Goal: Task Accomplishment & Management: Manage account settings

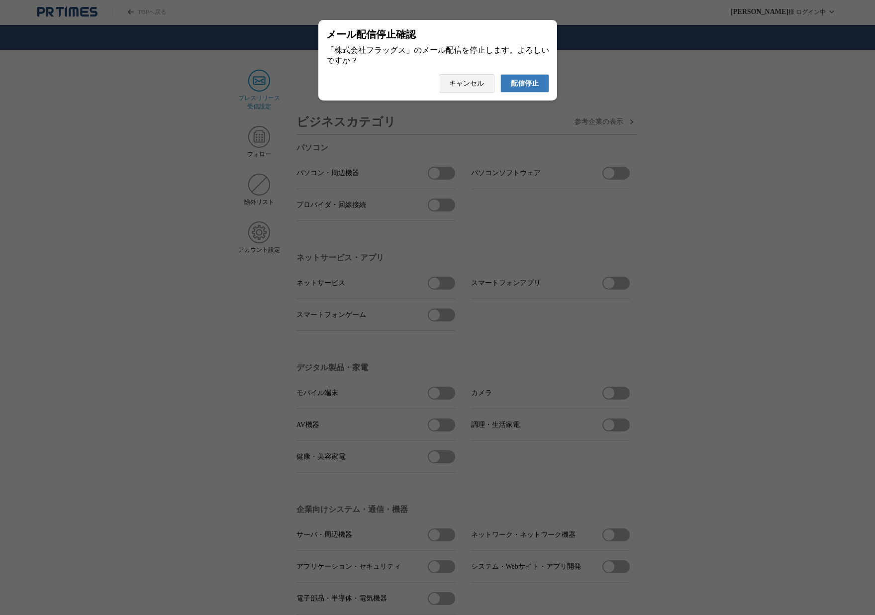
click at [518, 87] on span "配信停止" at bounding box center [525, 83] width 28 height 9
click at [514, 88] on span "配信停止" at bounding box center [525, 83] width 28 height 9
click at [539, 91] on button "配信停止" at bounding box center [524, 83] width 49 height 18
click at [514, 84] on span "配信停止" at bounding box center [525, 83] width 28 height 9
click at [523, 88] on span "配信停止" at bounding box center [525, 83] width 28 height 9
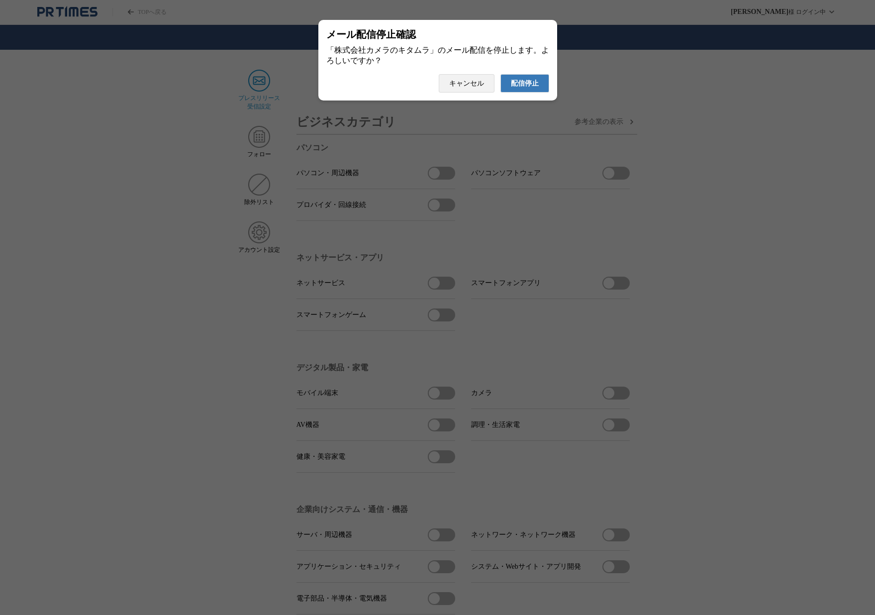
click at [526, 88] on span "配信停止" at bounding box center [525, 83] width 28 height 9
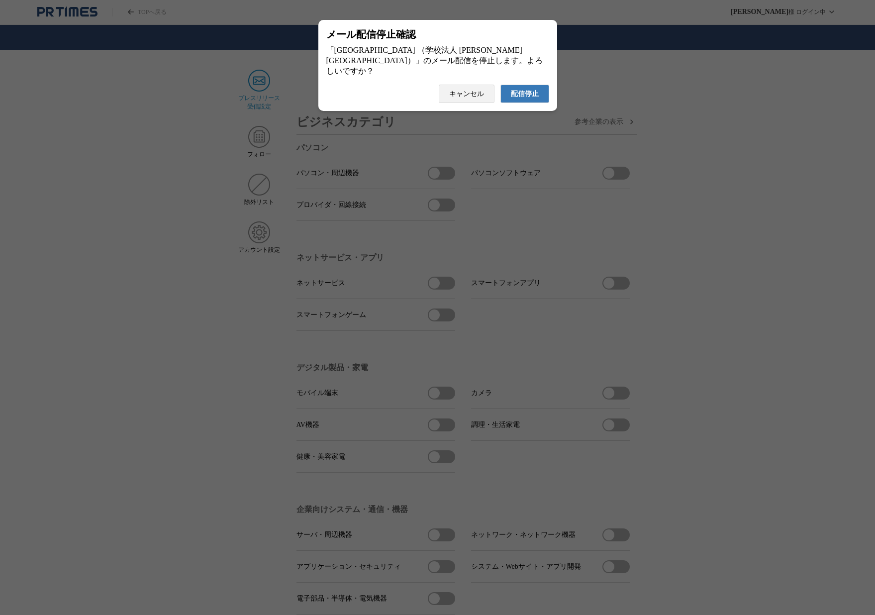
click at [529, 93] on span "配信停止" at bounding box center [525, 94] width 28 height 9
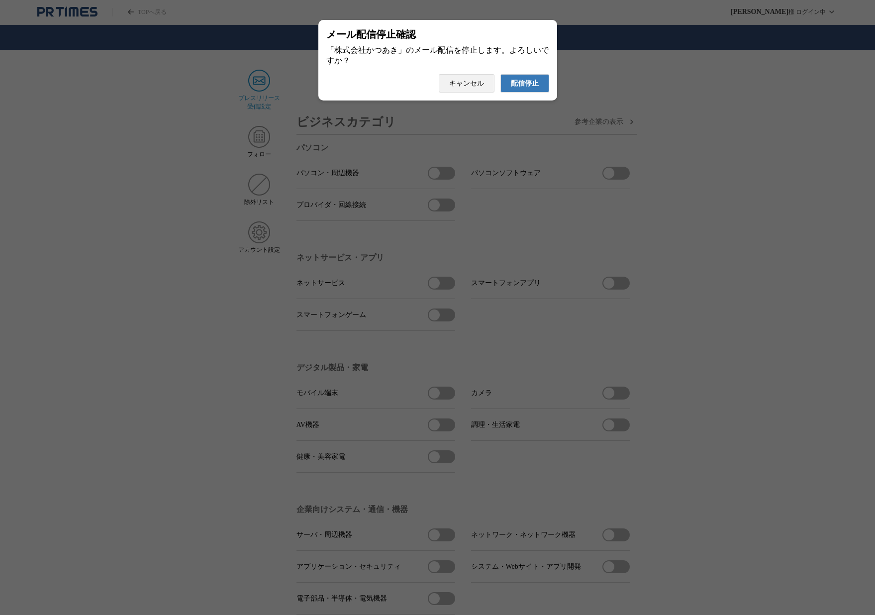
click at [529, 88] on span "配信停止" at bounding box center [525, 83] width 28 height 9
drag, startPoint x: 530, startPoint y: 93, endPoint x: 525, endPoint y: 94, distance: 5.5
click at [530, 93] on button "配信停止" at bounding box center [524, 83] width 49 height 18
click at [524, 88] on span "配信停止" at bounding box center [525, 83] width 28 height 9
drag, startPoint x: 535, startPoint y: 89, endPoint x: 462, endPoint y: 96, distance: 73.5
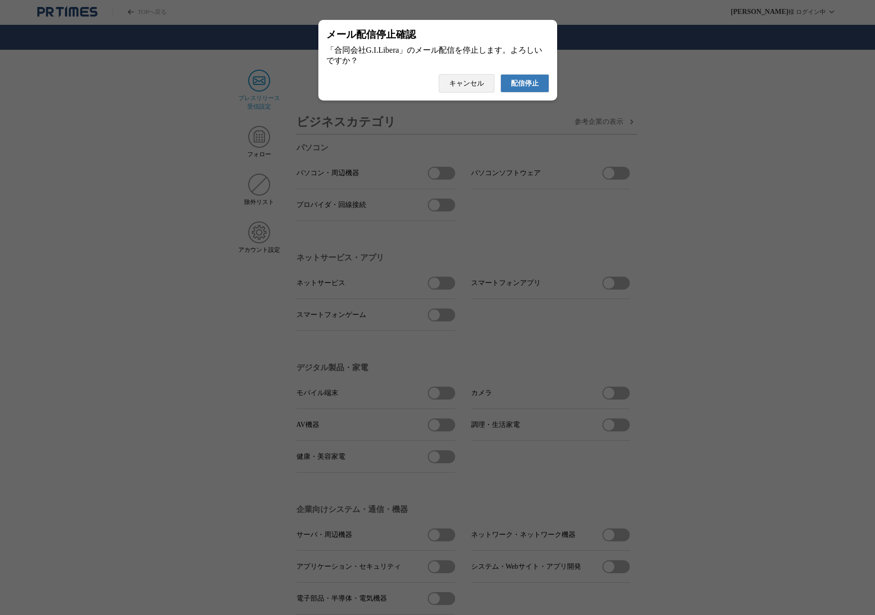
click at [535, 88] on span "配信停止" at bounding box center [525, 83] width 28 height 9
click at [526, 93] on button "配信停止" at bounding box center [524, 83] width 49 height 18
drag, startPoint x: 526, startPoint y: 89, endPoint x: 472, endPoint y: 97, distance: 55.3
click at [526, 88] on span "配信停止" at bounding box center [525, 83] width 28 height 9
click at [525, 88] on span "配信停止" at bounding box center [525, 83] width 28 height 9
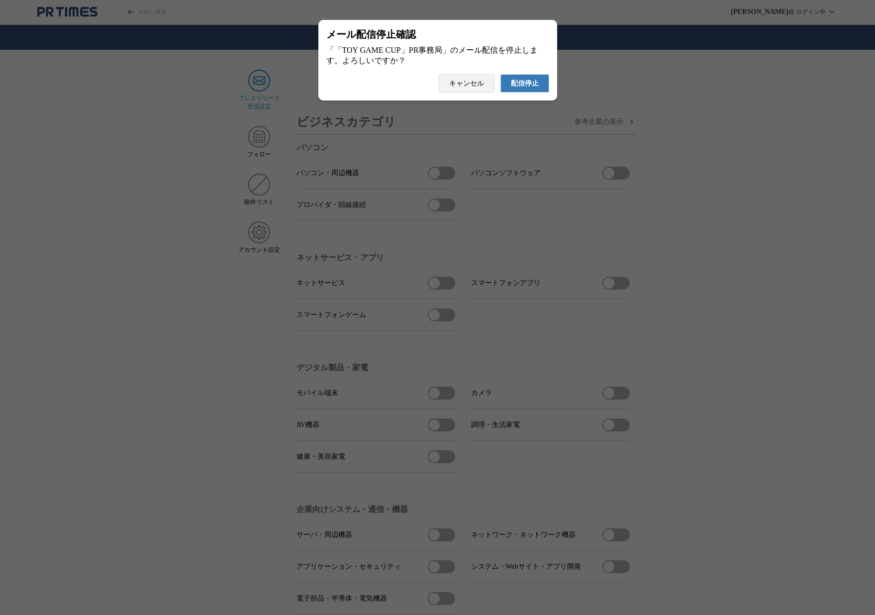
click at [520, 82] on button "配信停止" at bounding box center [524, 83] width 49 height 18
click at [508, 91] on button "配信停止" at bounding box center [524, 83] width 49 height 18
click at [522, 88] on span "配信停止" at bounding box center [525, 83] width 28 height 9
drag, startPoint x: 526, startPoint y: 89, endPoint x: 466, endPoint y: 88, distance: 60.2
click at [526, 88] on span "配信停止" at bounding box center [525, 83] width 28 height 9
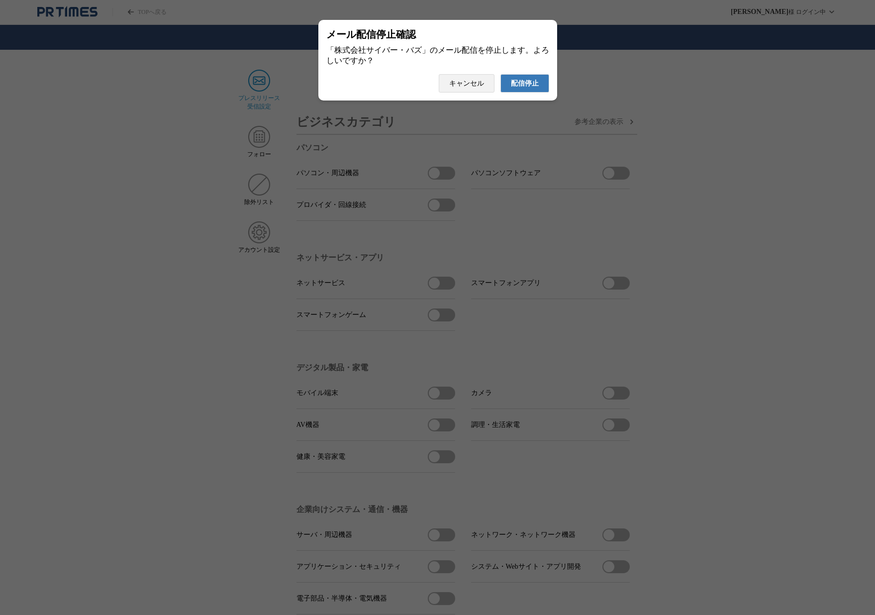
click at [531, 88] on span "配信停止" at bounding box center [525, 83] width 28 height 9
click at [529, 82] on button "配信停止" at bounding box center [524, 83] width 49 height 18
drag, startPoint x: 537, startPoint y: 88, endPoint x: 520, endPoint y: 87, distance: 17.0
click at [537, 88] on span "配信停止" at bounding box center [525, 83] width 28 height 9
click at [529, 93] on button "配信停止" at bounding box center [524, 83] width 49 height 18
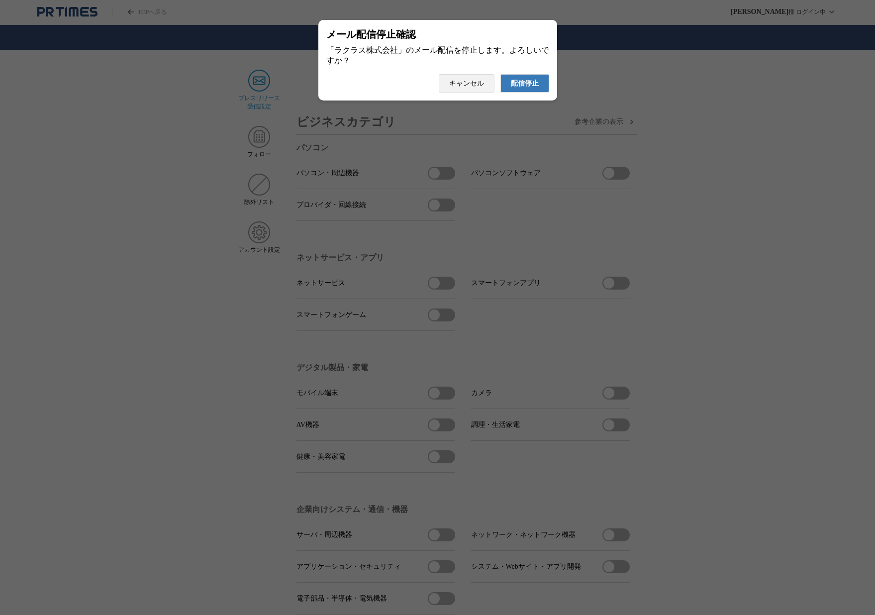
click at [522, 84] on span "配信停止" at bounding box center [525, 83] width 28 height 9
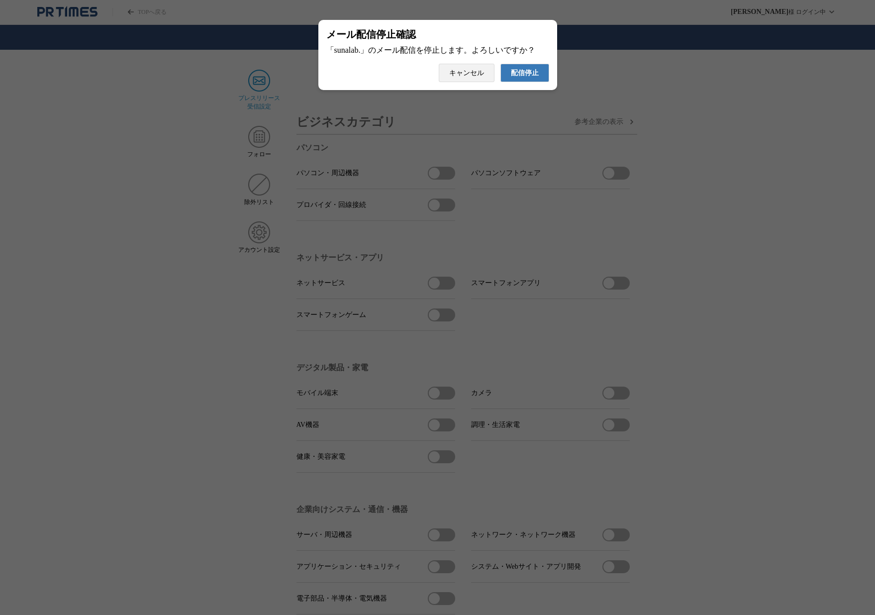
click at [532, 78] on span "配信停止" at bounding box center [525, 73] width 28 height 9
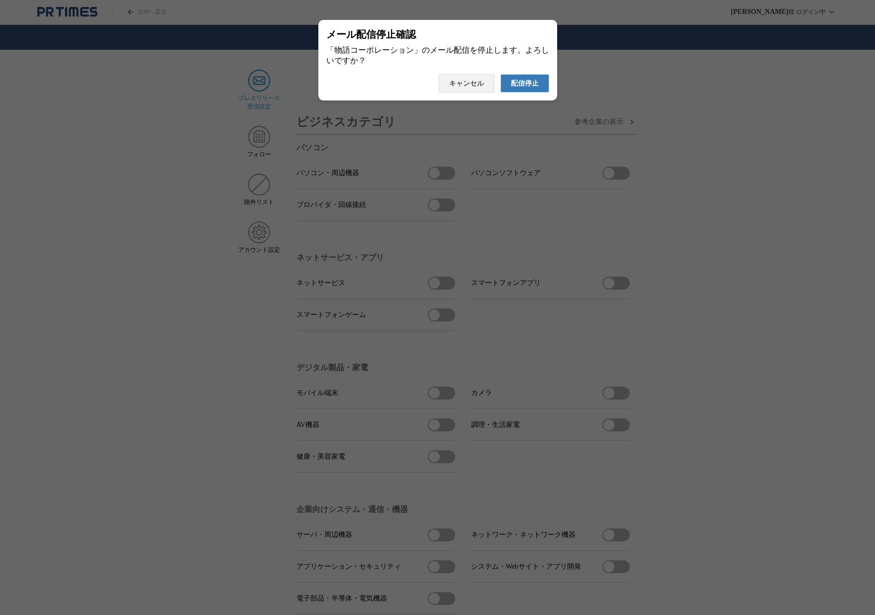
click at [531, 88] on span "配信停止" at bounding box center [525, 83] width 28 height 9
click at [514, 88] on span "配信停止" at bounding box center [525, 83] width 28 height 9
click at [533, 88] on span "配信停止" at bounding box center [525, 83] width 28 height 9
